Goal: Information Seeking & Learning: Learn about a topic

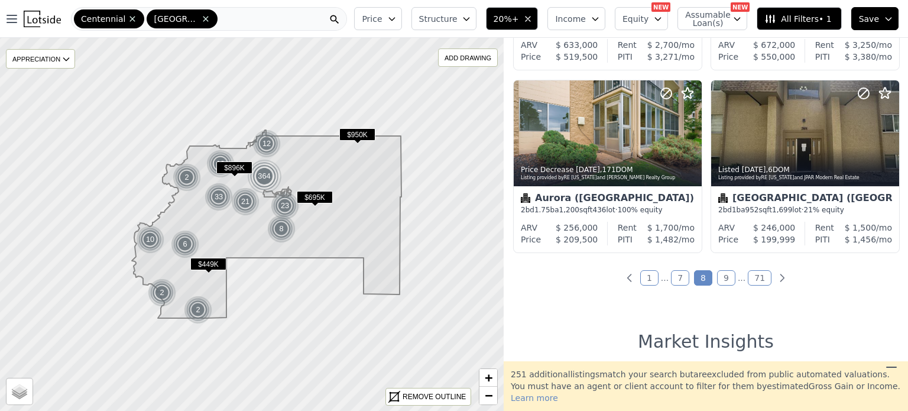
scroll to position [901, 0]
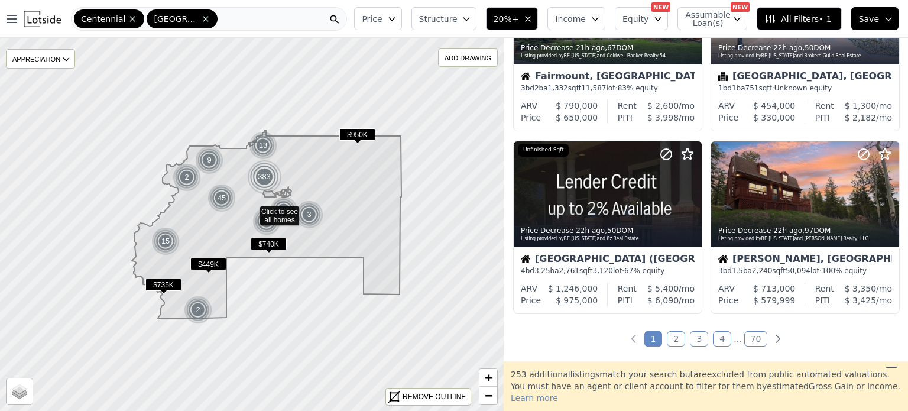
scroll to position [849, 0]
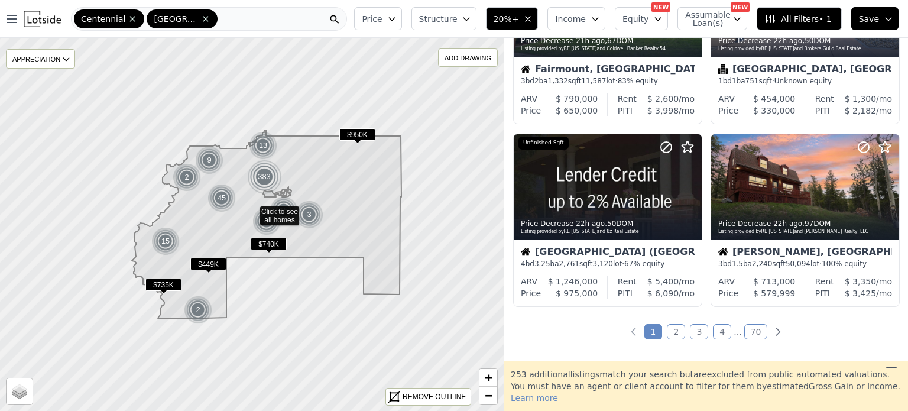
click at [675, 334] on link "2" at bounding box center [676, 331] width 18 height 15
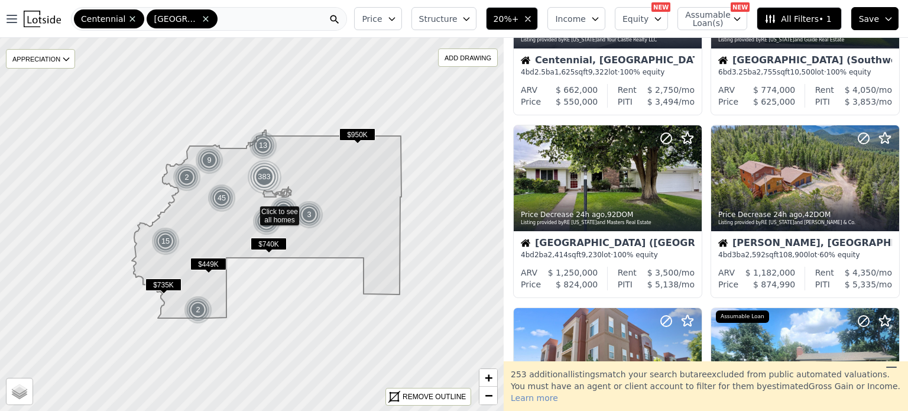
scroll to position [492, 0]
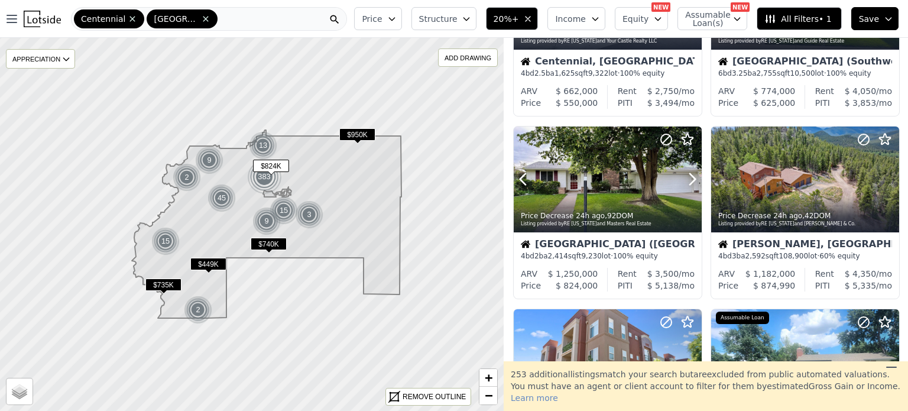
click at [694, 182] on icon at bounding box center [692, 179] width 19 height 19
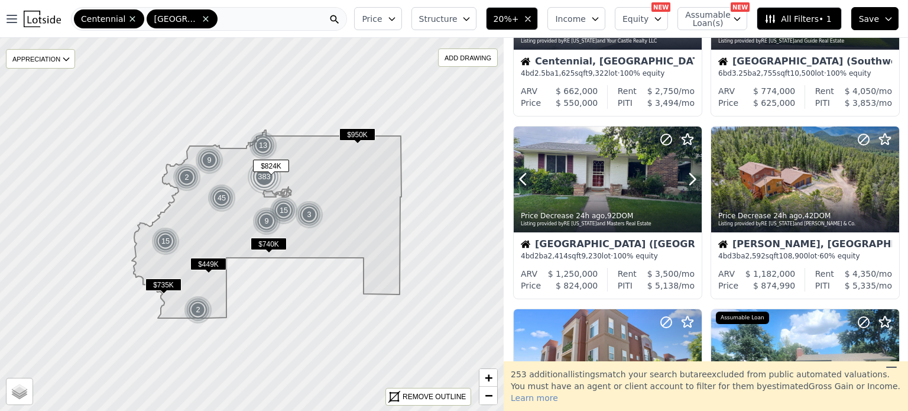
click at [694, 182] on icon at bounding box center [692, 179] width 19 height 19
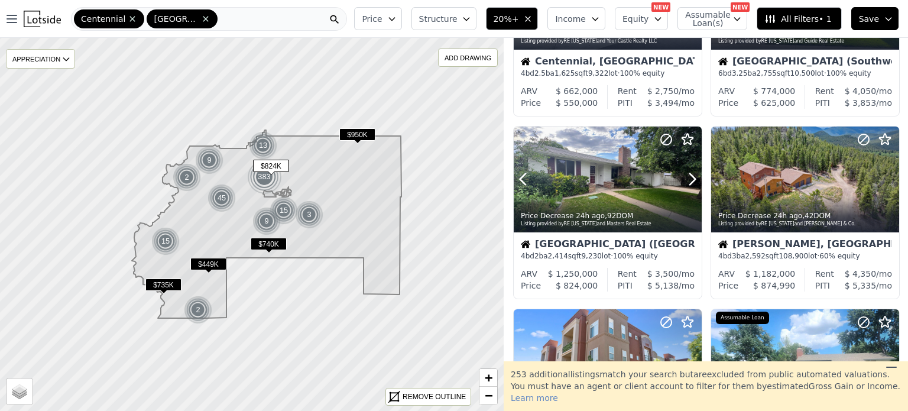
click at [694, 182] on icon at bounding box center [692, 179] width 19 height 19
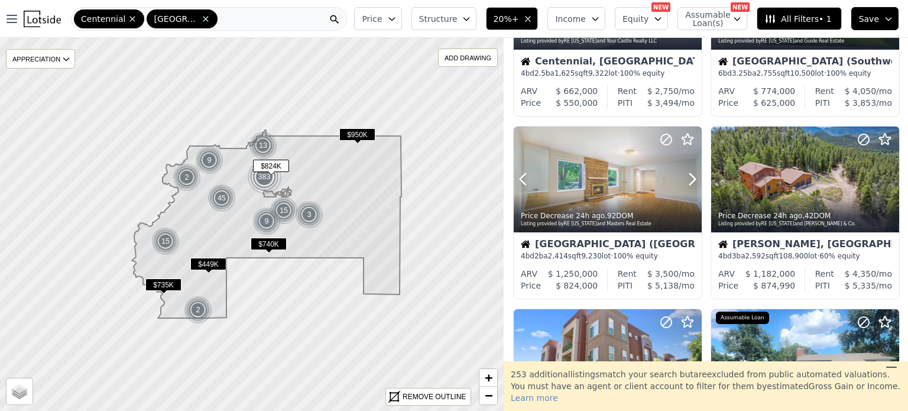
click at [694, 182] on icon at bounding box center [692, 179] width 19 height 19
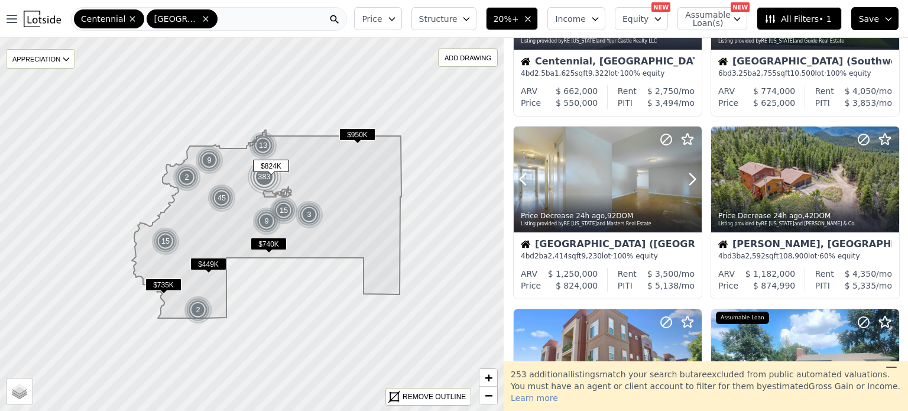
click at [694, 182] on icon at bounding box center [692, 179] width 19 height 19
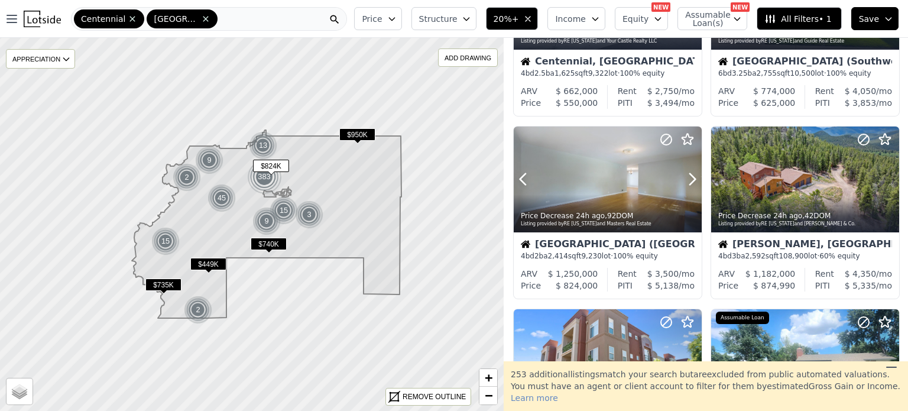
click at [694, 182] on icon at bounding box center [692, 179] width 19 height 19
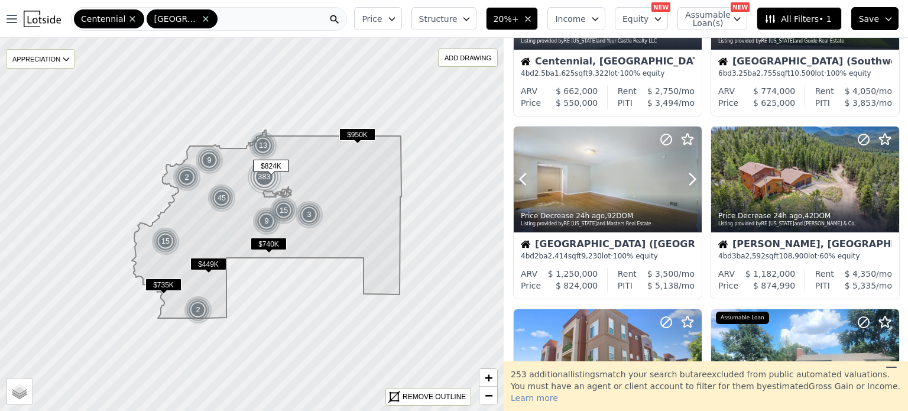
click at [694, 182] on icon at bounding box center [692, 179] width 19 height 19
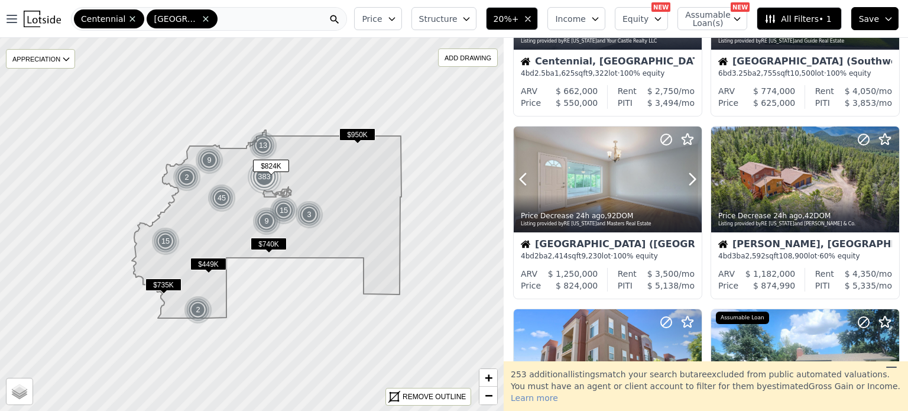
click at [694, 182] on icon at bounding box center [692, 179] width 19 height 19
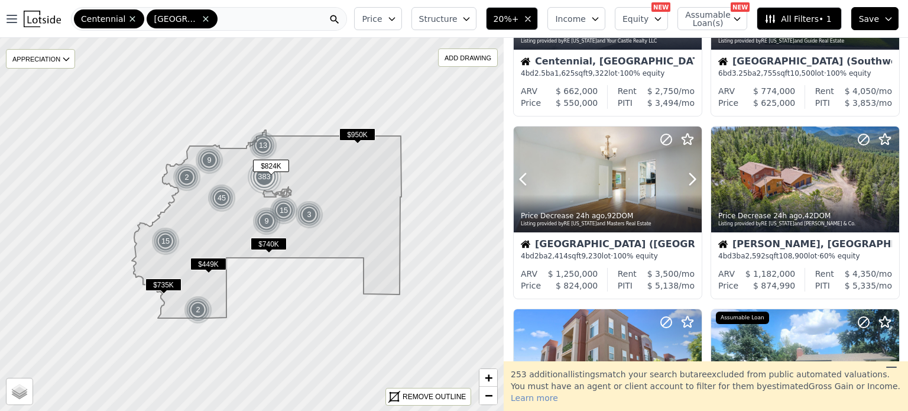
click at [694, 182] on icon at bounding box center [692, 179] width 19 height 19
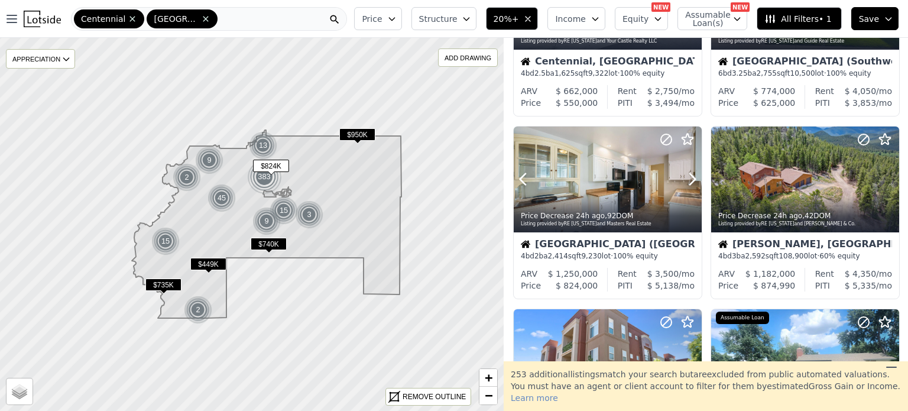
click at [694, 182] on icon at bounding box center [692, 179] width 19 height 19
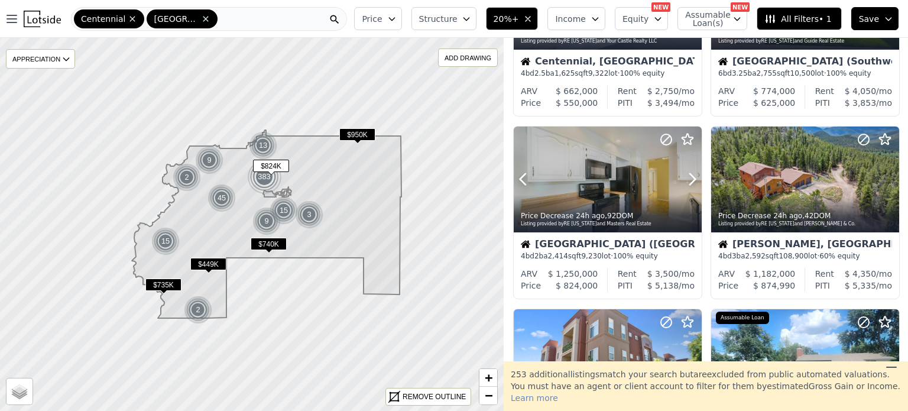
click at [694, 182] on icon at bounding box center [692, 179] width 19 height 19
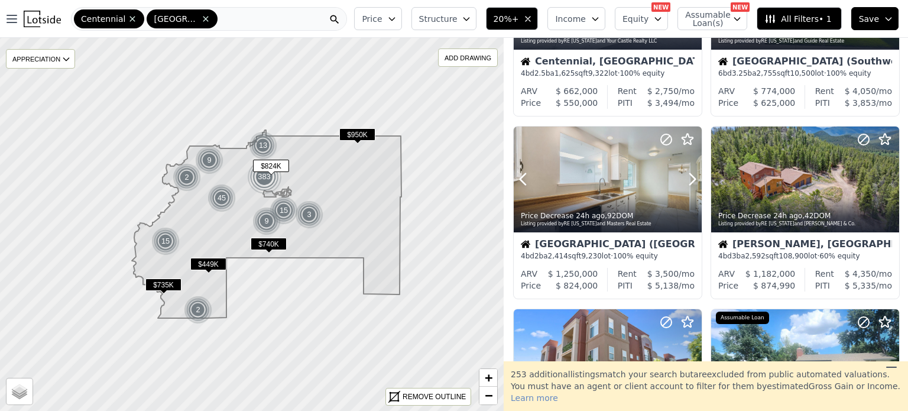
click at [694, 182] on icon at bounding box center [692, 179] width 19 height 19
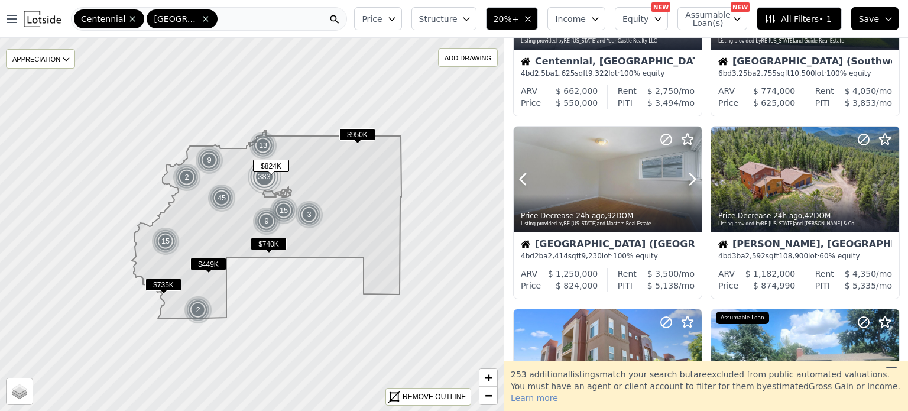
click at [694, 182] on icon at bounding box center [692, 179] width 19 height 19
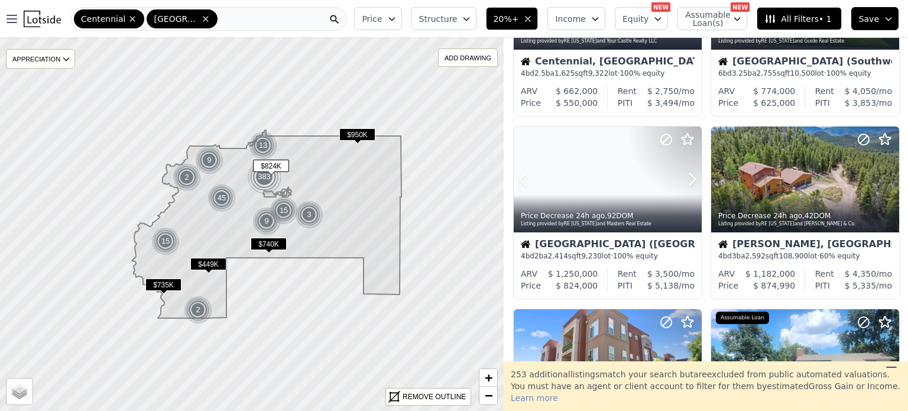
click at [694, 182] on icon at bounding box center [692, 179] width 19 height 19
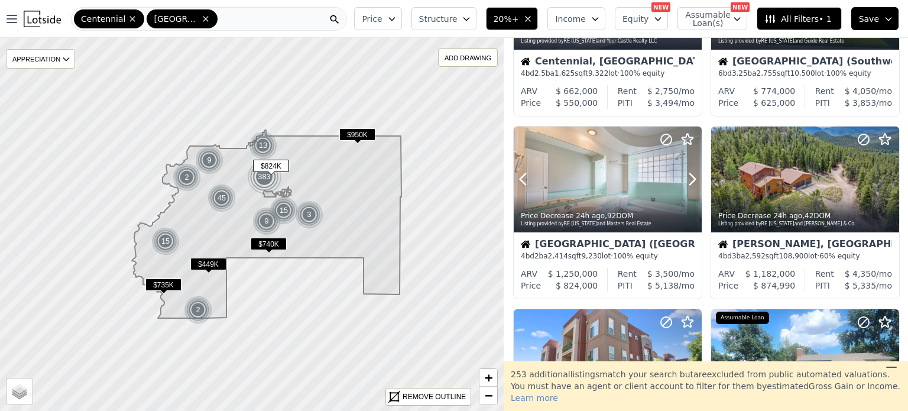
click at [694, 182] on icon at bounding box center [692, 179] width 19 height 19
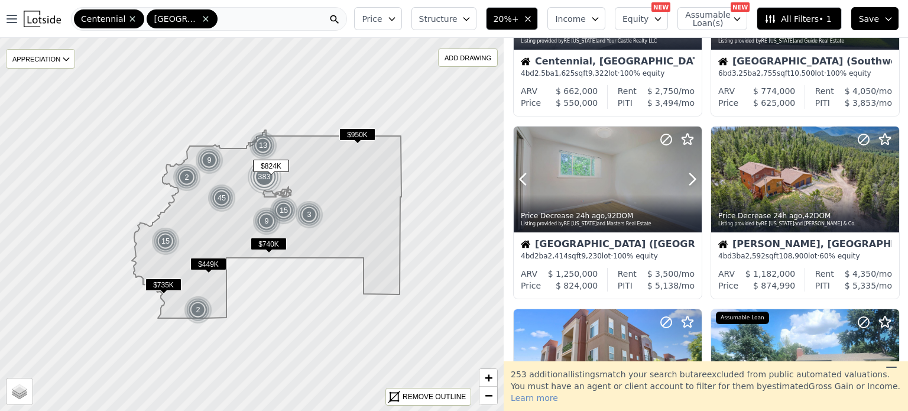
click at [694, 182] on icon at bounding box center [692, 179] width 19 height 19
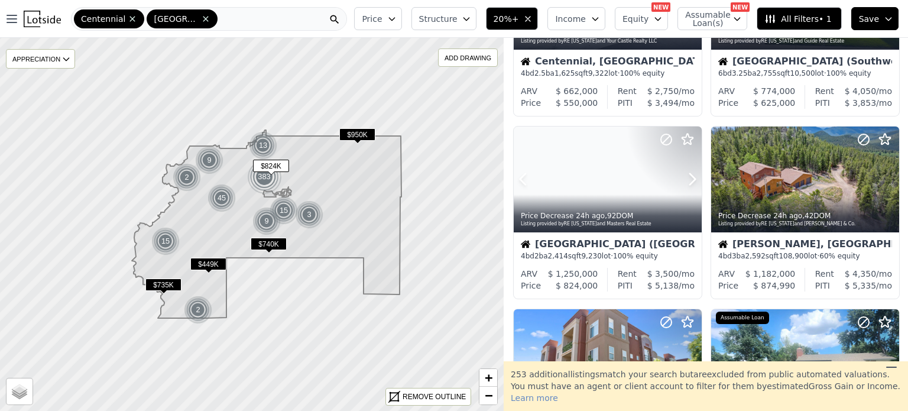
click at [694, 182] on icon at bounding box center [692, 179] width 19 height 19
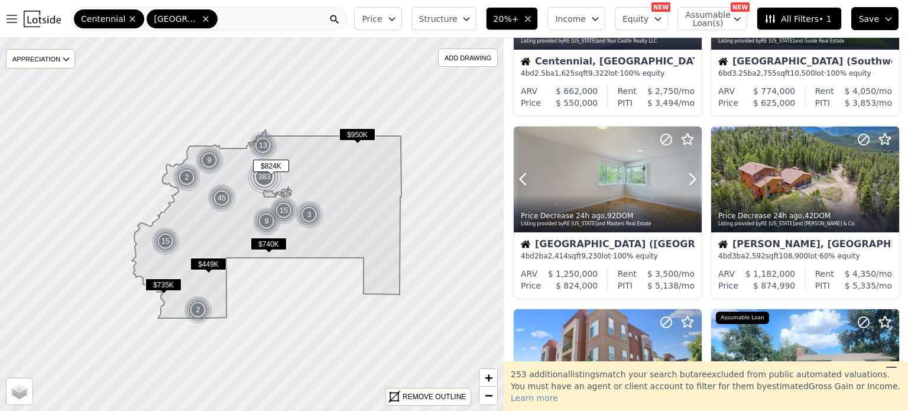
click at [694, 182] on icon at bounding box center [692, 179] width 19 height 19
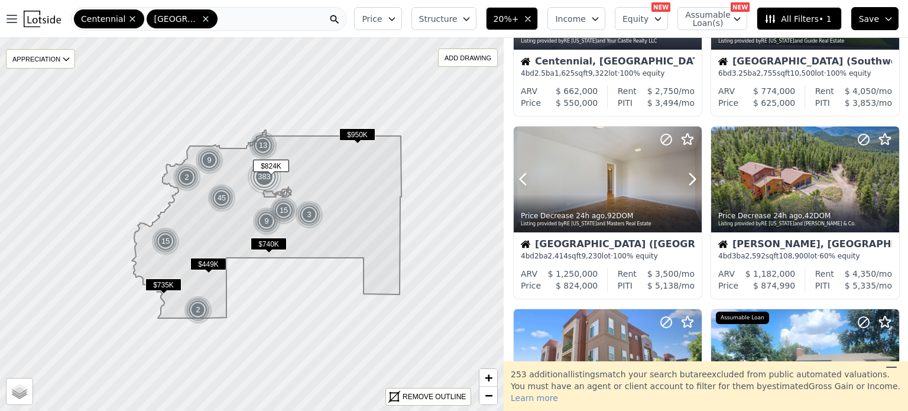
click at [694, 182] on icon at bounding box center [692, 179] width 19 height 19
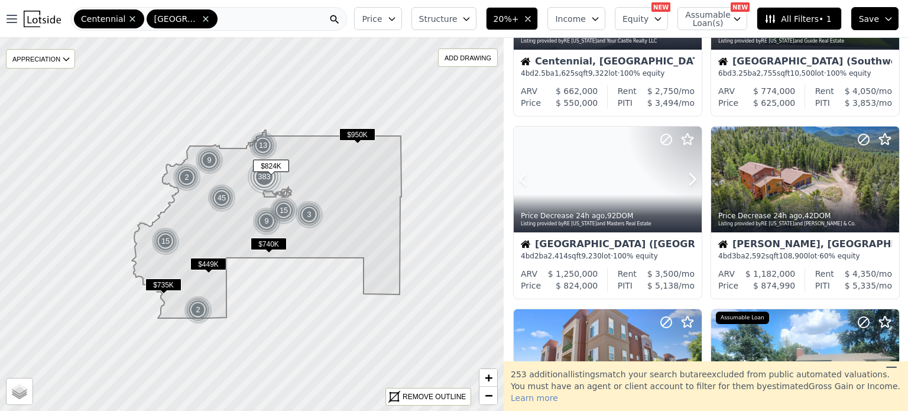
click at [694, 182] on icon at bounding box center [692, 179] width 19 height 19
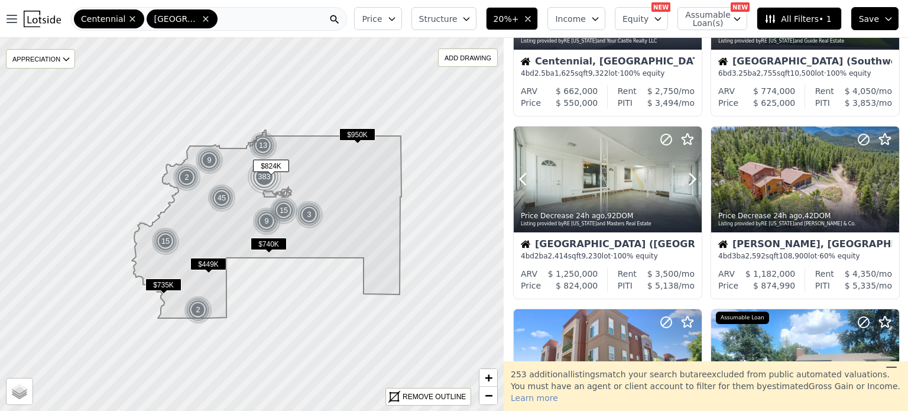
click at [694, 182] on icon at bounding box center [692, 179] width 19 height 19
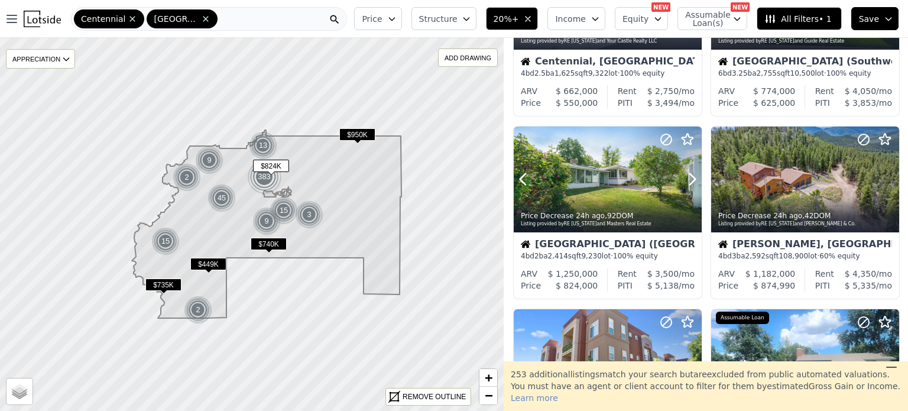
click at [694, 182] on icon at bounding box center [692, 179] width 19 height 19
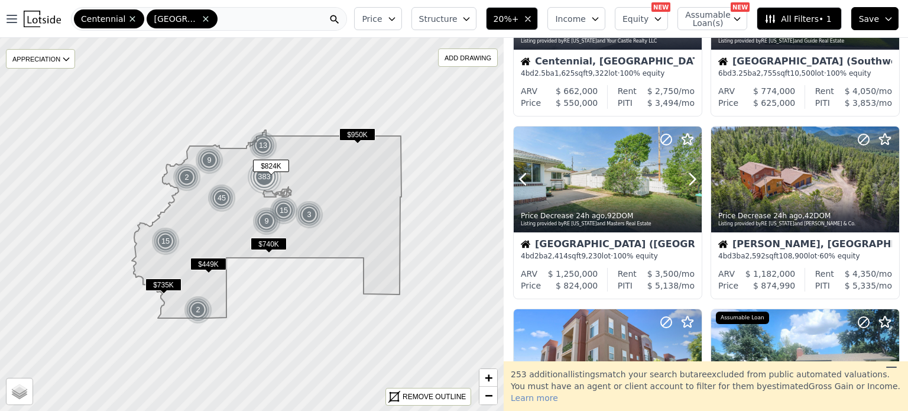
click at [694, 182] on icon at bounding box center [692, 179] width 19 height 19
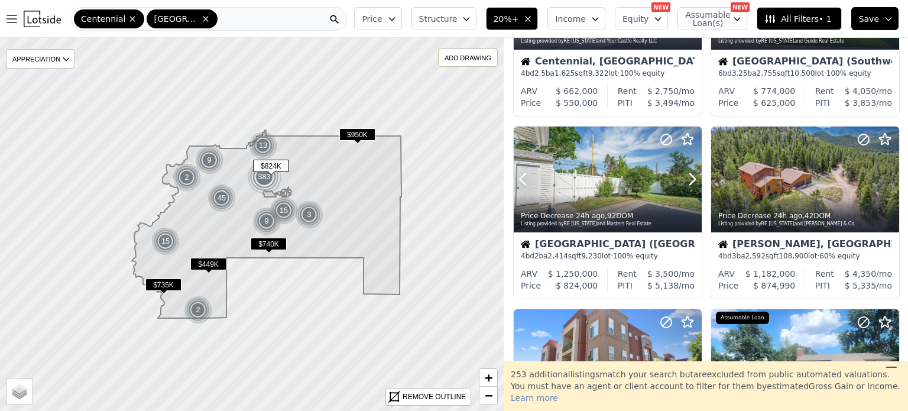
click at [694, 182] on icon at bounding box center [692, 179] width 19 height 19
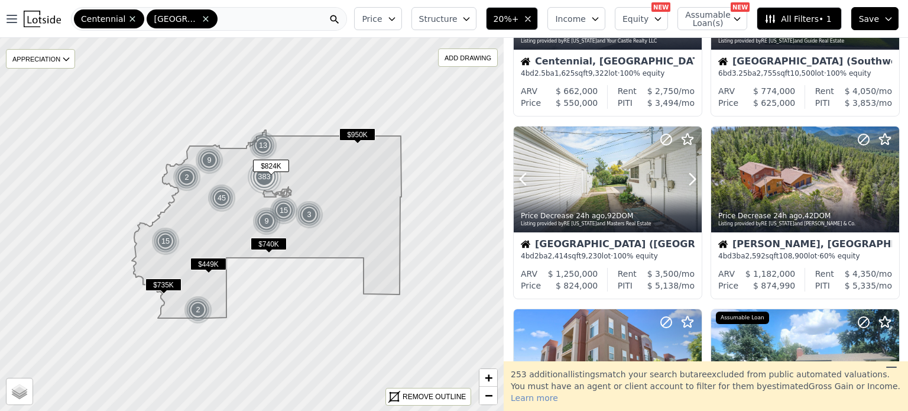
click at [694, 182] on icon at bounding box center [692, 179] width 19 height 19
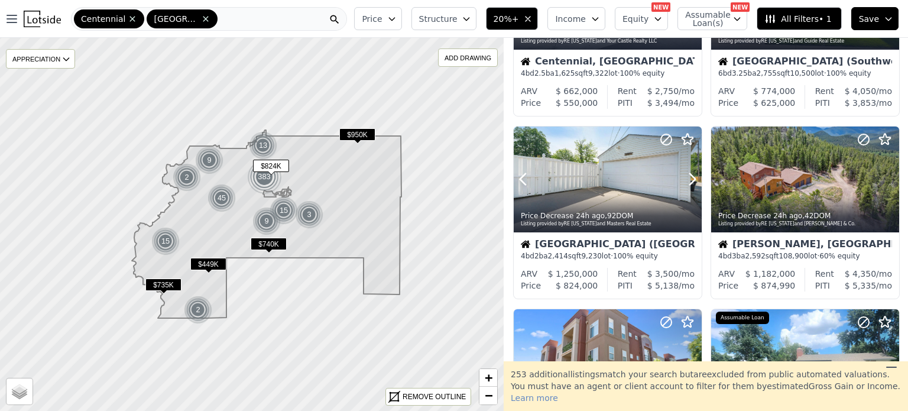
click at [694, 182] on icon at bounding box center [692, 179] width 19 height 19
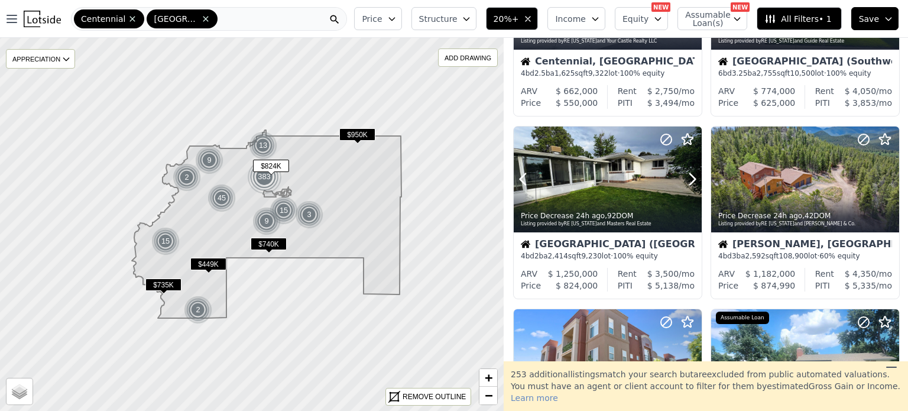
click at [694, 182] on icon at bounding box center [692, 179] width 19 height 19
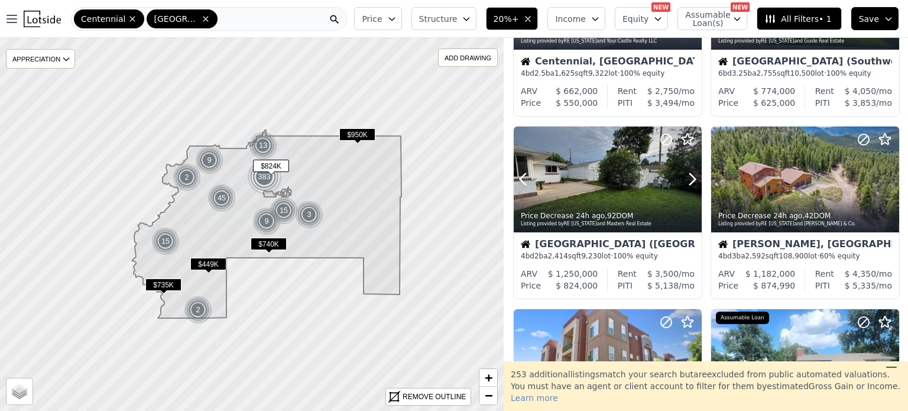
click at [694, 182] on icon at bounding box center [692, 179] width 19 height 19
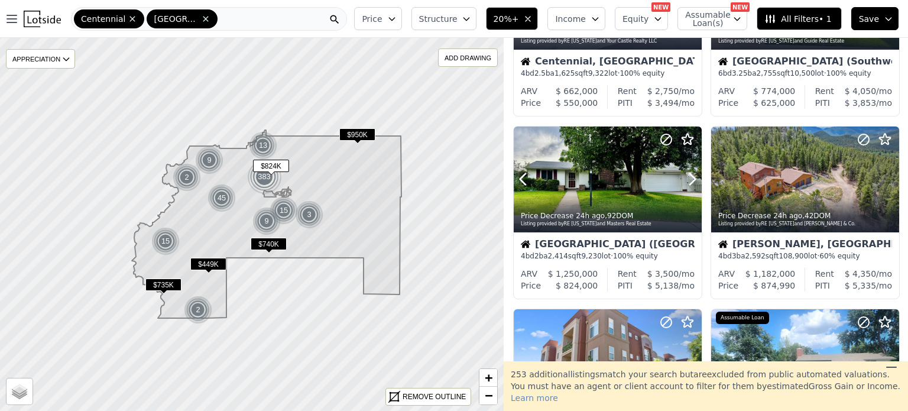
click at [694, 182] on icon at bounding box center [692, 179] width 19 height 19
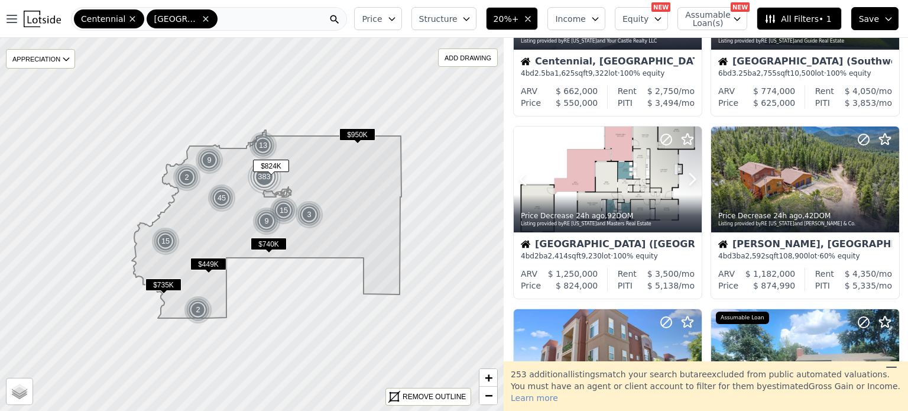
click at [589, 185] on div at bounding box center [608, 180] width 188 height 106
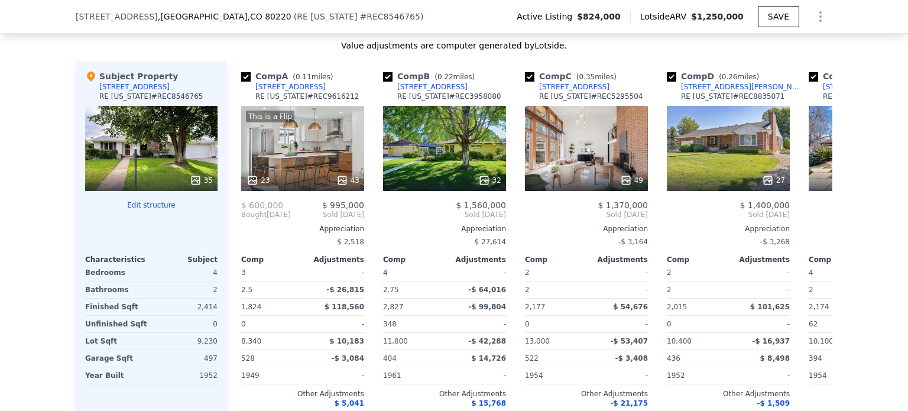
scroll to position [1360, 0]
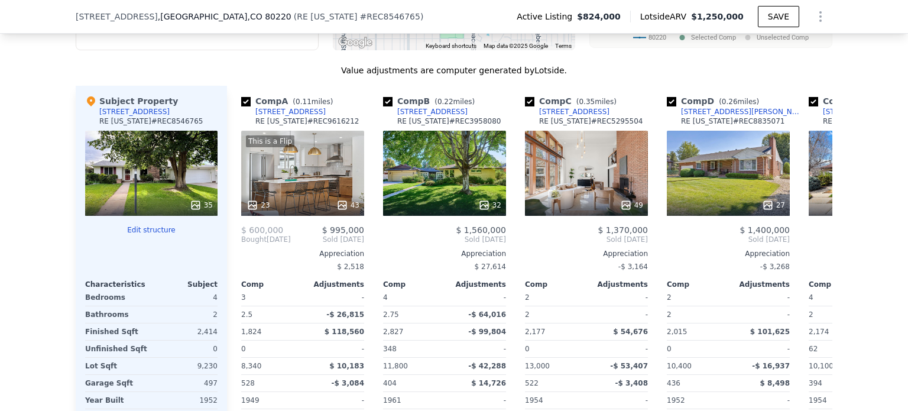
click at [472, 186] on div "32" at bounding box center [444, 173] width 123 height 85
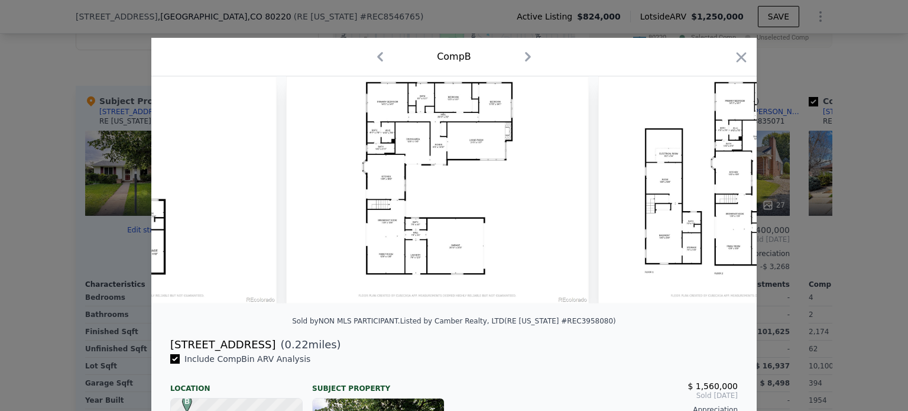
scroll to position [0, 10477]
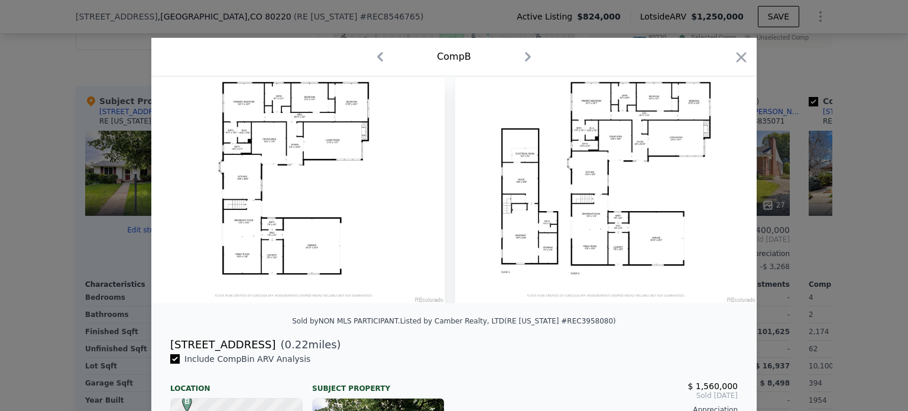
click at [741, 59] on icon "button" at bounding box center [741, 57] width 17 height 17
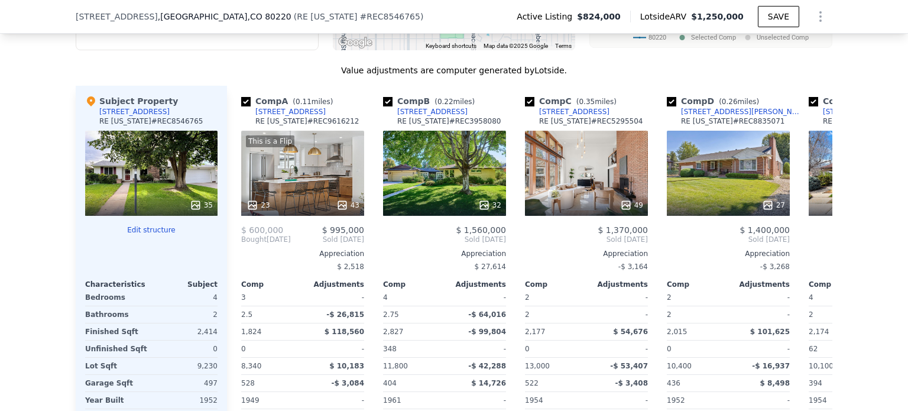
click at [305, 185] on div "This is a Flip 23 43" at bounding box center [302, 173] width 123 height 85
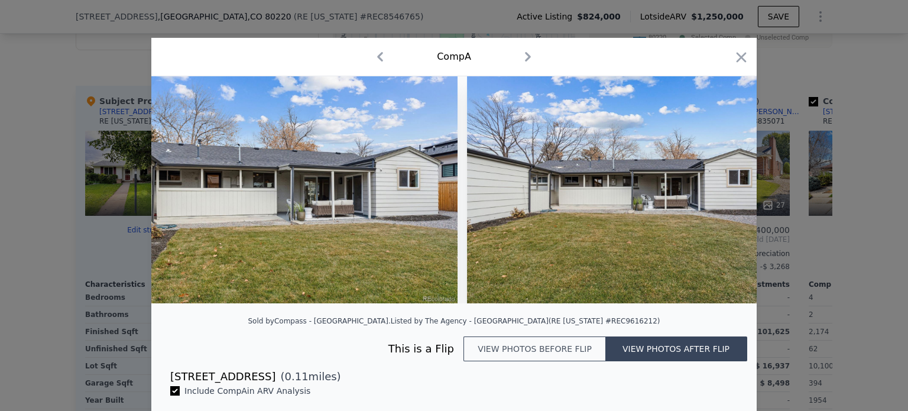
scroll to position [0, 13085]
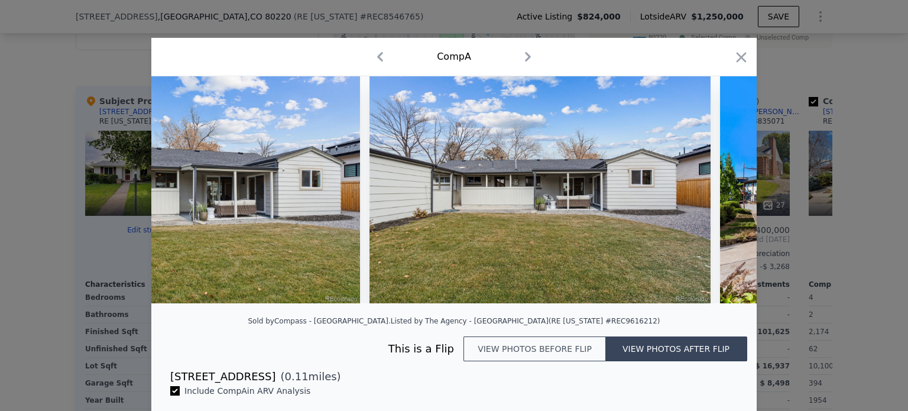
click at [741, 55] on icon "button" at bounding box center [741, 57] width 17 height 17
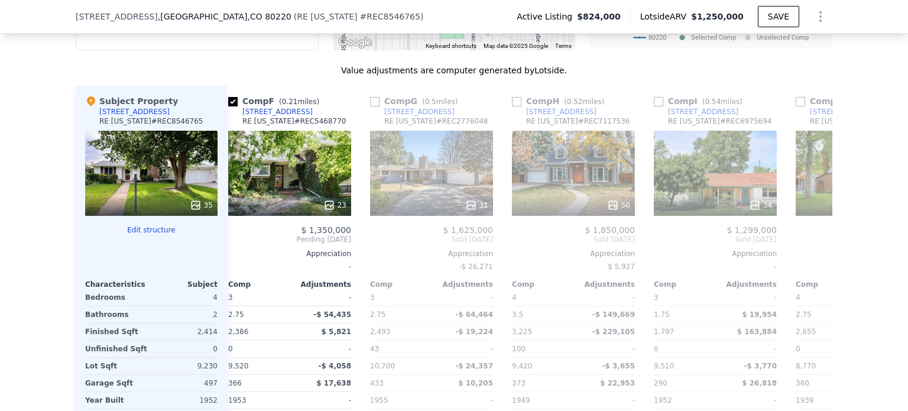
scroll to position [0, 723]
click at [452, 172] on div "31" at bounding box center [431, 173] width 123 height 85
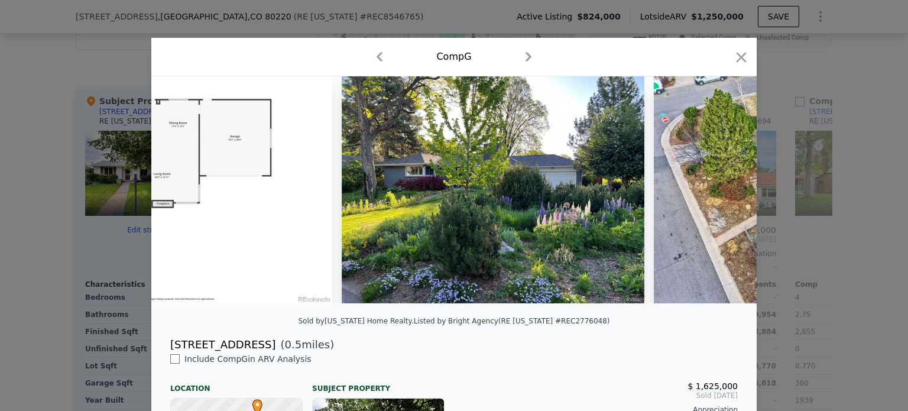
scroll to position [0, 9686]
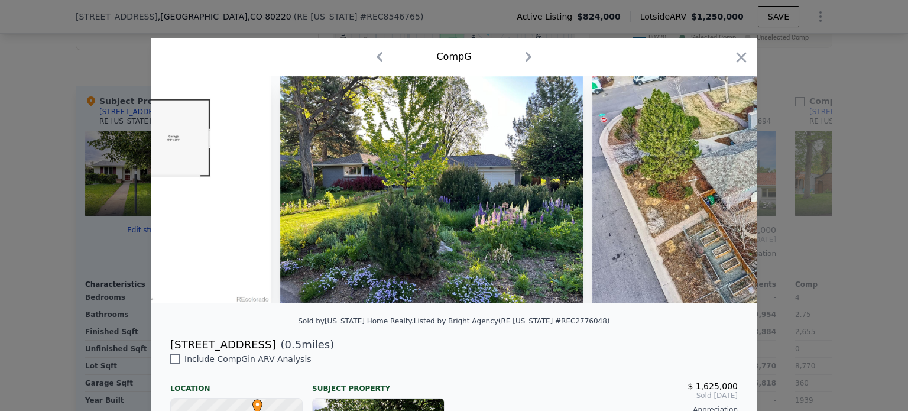
click at [742, 54] on icon "button" at bounding box center [741, 57] width 17 height 17
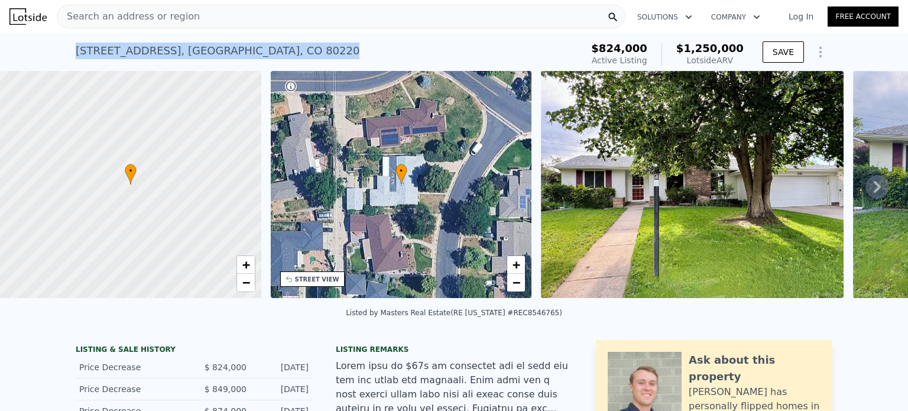
drag, startPoint x: 248, startPoint y: 44, endPoint x: 55, endPoint y: 63, distance: 193.7
click at [55, 63] on div "[STREET_ADDRESS] Active at $824k (~ARV $1.250m ) $824,000 Active Listing $1,250…" at bounding box center [454, 52] width 908 height 38
copy div "[STREET_ADDRESS]"
